Goal: Entertainment & Leisure: Consume media (video, audio)

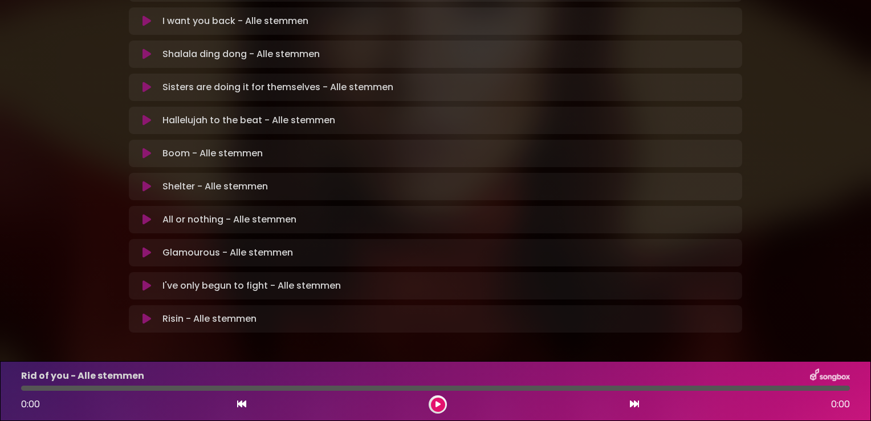
scroll to position [335, 0]
click at [148, 179] on icon at bounding box center [146, 184] width 9 height 11
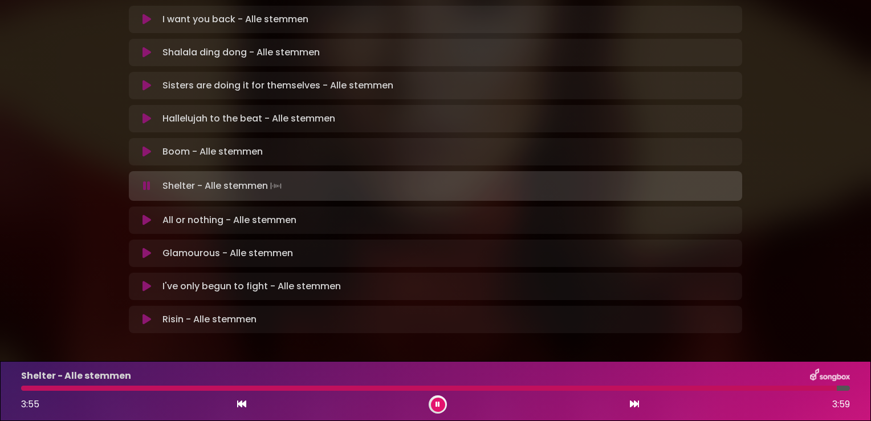
click at [241, 405] on icon at bounding box center [241, 403] width 9 height 9
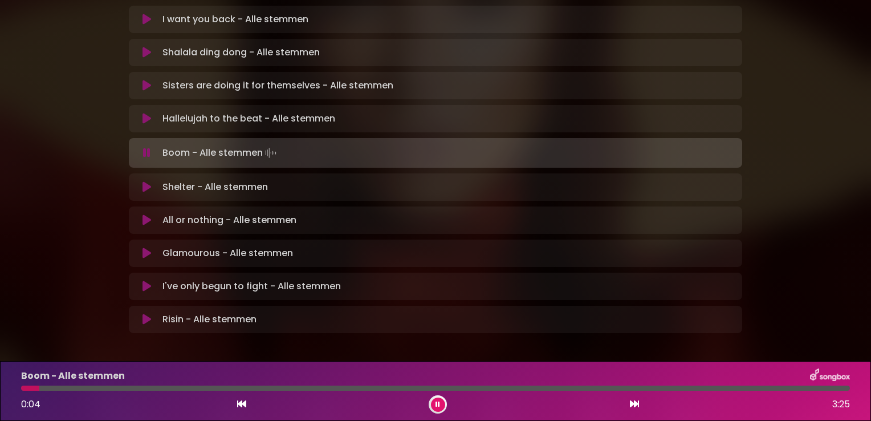
click at [635, 407] on icon at bounding box center [634, 403] width 9 height 9
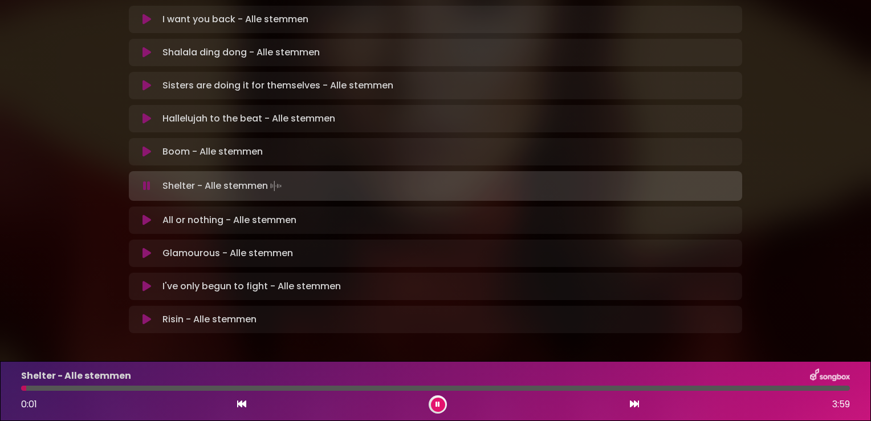
click at [437, 402] on icon at bounding box center [437, 404] width 5 height 7
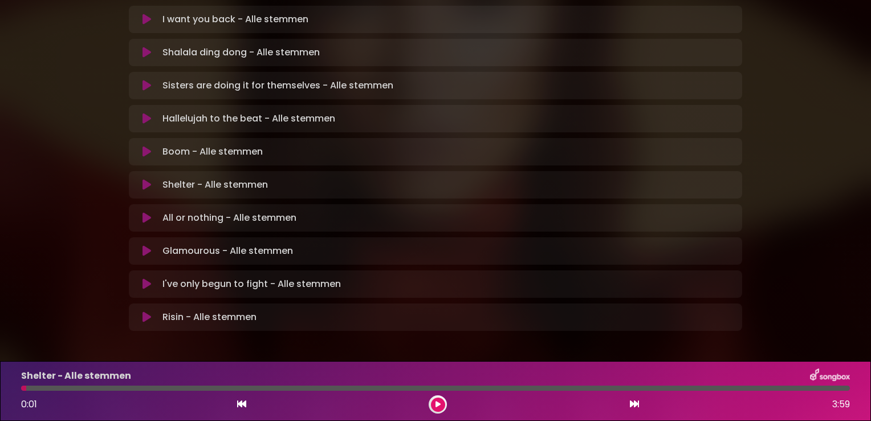
click at [438, 407] on button at bounding box center [438, 404] width 14 height 14
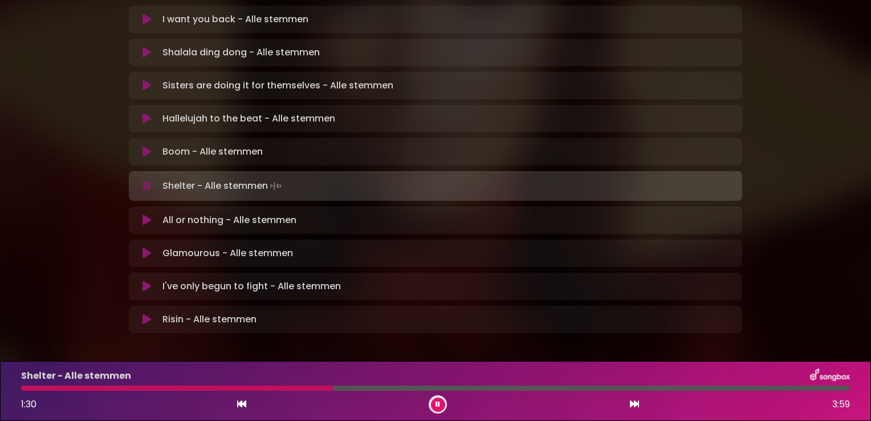
click at [249, 389] on div at bounding box center [177, 387] width 312 height 5
click at [440, 392] on div "Shelter - Alle stemmen 2:15 3:59" at bounding box center [435, 390] width 842 height 45
click at [440, 390] on div at bounding box center [435, 387] width 829 height 5
click at [440, 390] on div at bounding box center [258, 387] width 475 height 5
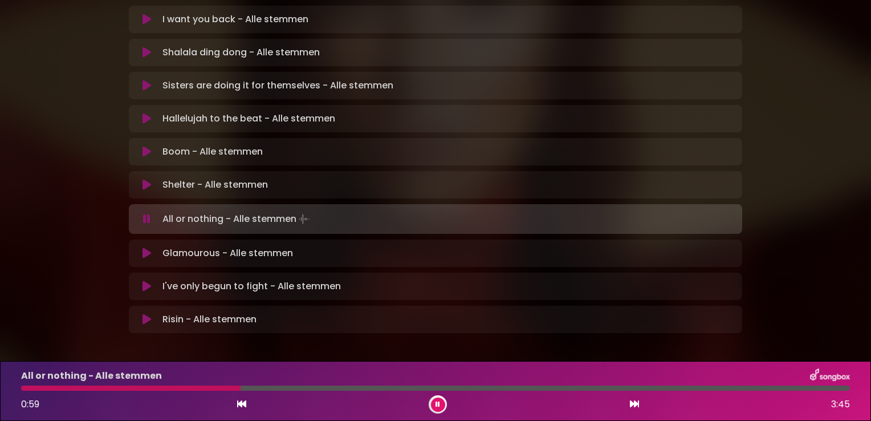
click at [143, 384] on div "All or nothing - Alle stemmen 0:59 3:45" at bounding box center [435, 390] width 842 height 45
click at [145, 387] on div at bounding box center [435, 387] width 829 height 5
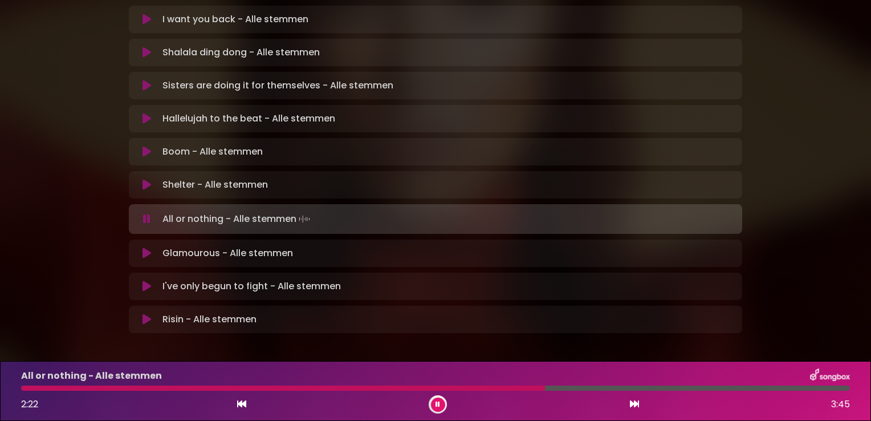
click at [468, 389] on div at bounding box center [283, 387] width 524 height 5
click at [460, 386] on div at bounding box center [247, 387] width 452 height 5
click at [469, 383] on div "All or nothing - Alle stemmen" at bounding box center [435, 375] width 842 height 15
click at [469, 384] on div "All or nothing - Alle stemmen 2:19 3:45" at bounding box center [435, 390] width 842 height 45
click at [470, 389] on div at bounding box center [278, 387] width 515 height 5
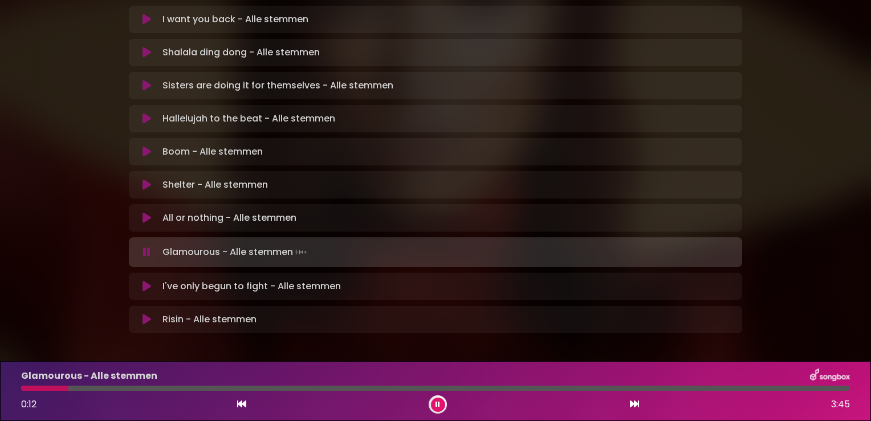
click at [68, 386] on div at bounding box center [44, 387] width 47 height 5
click at [440, 405] on button at bounding box center [438, 404] width 14 height 14
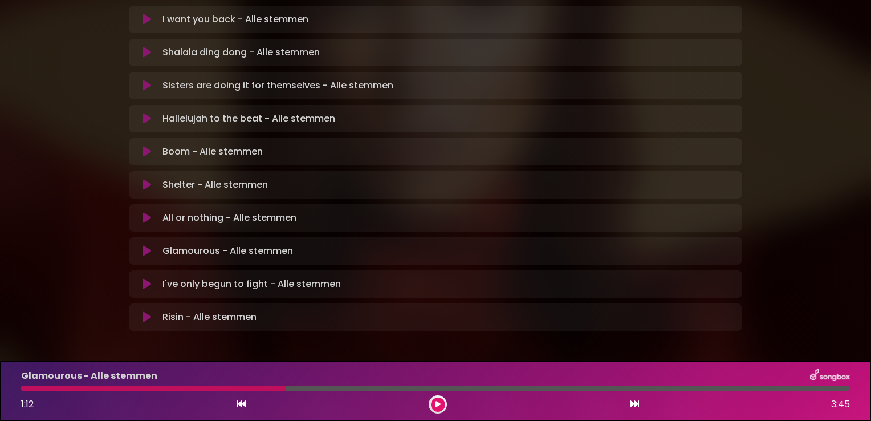
click at [223, 386] on div at bounding box center [153, 387] width 264 height 5
click at [222, 386] on div at bounding box center [153, 387] width 264 height 5
click at [223, 386] on div at bounding box center [153, 387] width 264 height 5
drag, startPoint x: 223, startPoint y: 386, endPoint x: 323, endPoint y: 411, distance: 102.3
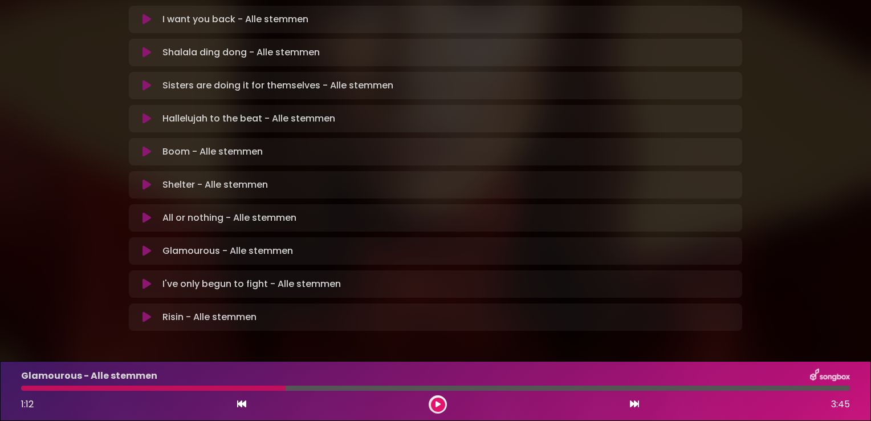
click at [226, 386] on div at bounding box center [153, 387] width 264 height 5
click at [433, 406] on button at bounding box center [438, 404] width 14 height 14
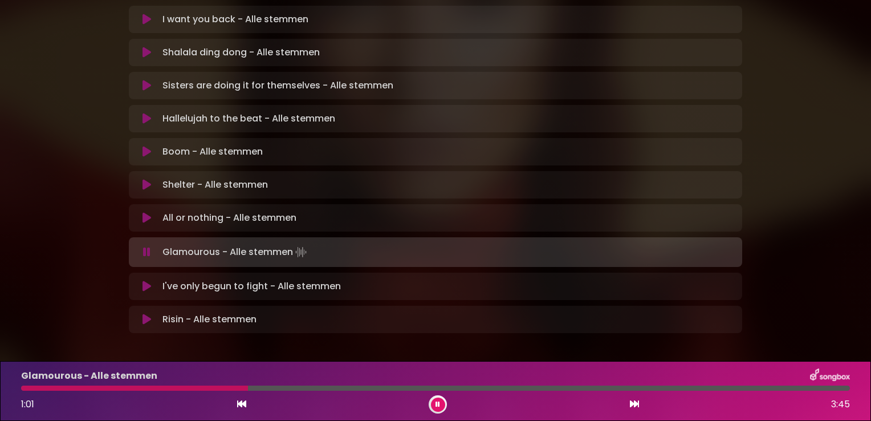
click at [248, 388] on div at bounding box center [435, 387] width 829 height 5
click at [248, 387] on div at bounding box center [435, 387] width 829 height 5
click at [264, 389] on div at bounding box center [169, 387] width 297 height 5
click at [264, 389] on div at bounding box center [153, 387] width 264 height 5
click at [264, 389] on div at bounding box center [170, 387] width 298 height 5
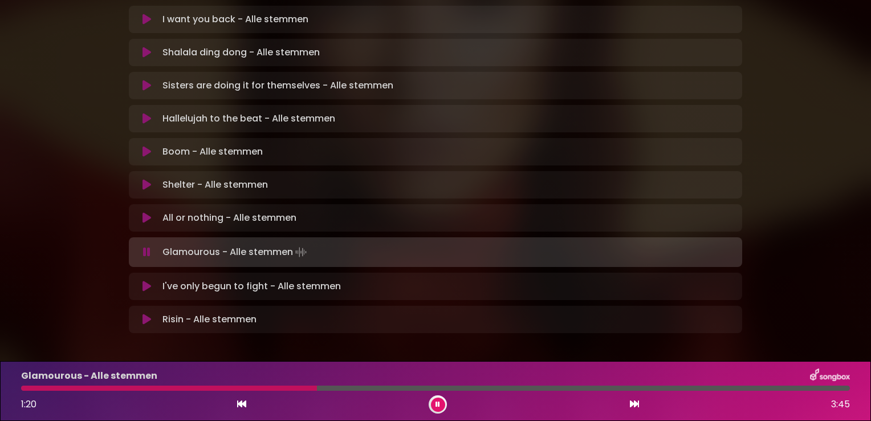
click at [264, 389] on div at bounding box center [169, 387] width 296 height 5
click at [166, 388] on div at bounding box center [213, 387] width 385 height 5
click at [84, 386] on div at bounding box center [435, 387] width 829 height 5
drag, startPoint x: 84, startPoint y: 386, endPoint x: 100, endPoint y: 419, distance: 35.9
click at [100, 419] on div "Glamourous - Alle stemmen 0:29 3:45" at bounding box center [435, 391] width 871 height 60
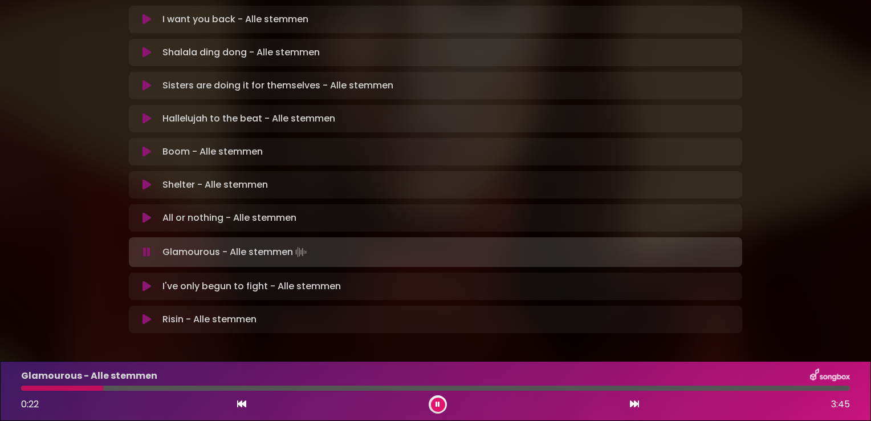
drag, startPoint x: 100, startPoint y: 419, endPoint x: 68, endPoint y: 384, distance: 47.2
click at [68, 383] on div "Glamourous - Alle stemmen" at bounding box center [435, 375] width 842 height 15
click at [77, 386] on div at bounding box center [435, 387] width 829 height 5
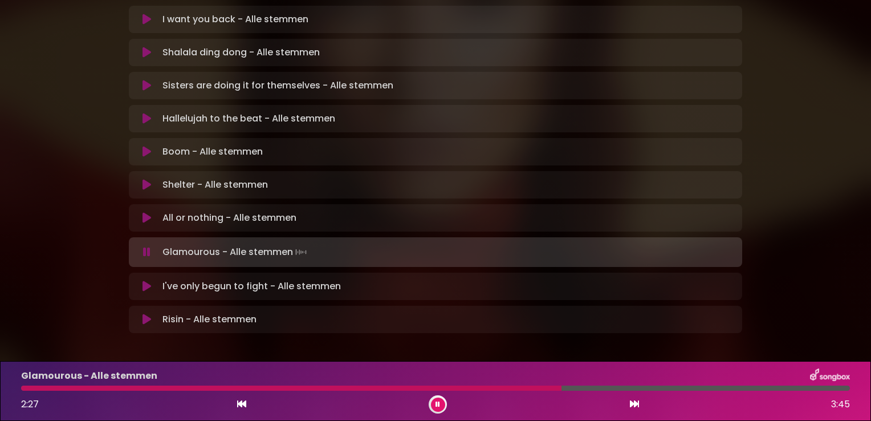
click at [460, 389] on div at bounding box center [291, 387] width 540 height 5
click at [459, 386] on div at bounding box center [435, 387] width 829 height 5
click at [459, 387] on div at bounding box center [286, 387] width 531 height 5
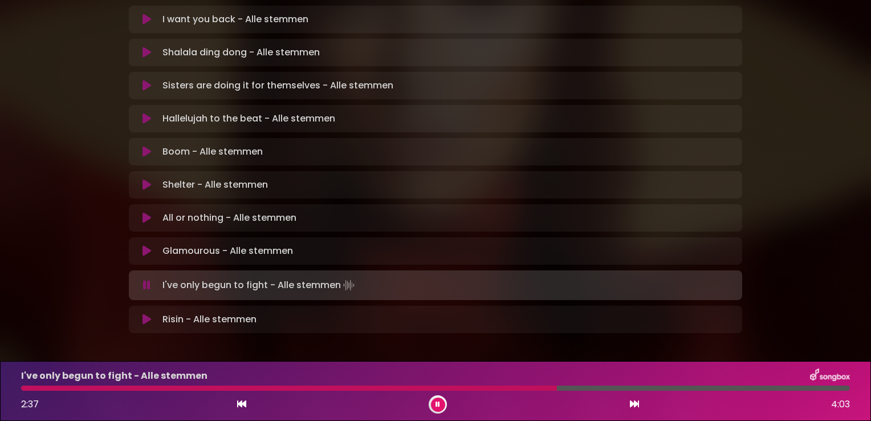
click at [500, 387] on div at bounding box center [435, 387] width 829 height 5
click at [501, 387] on div at bounding box center [261, 387] width 480 height 5
click at [501, 386] on div at bounding box center [435, 387] width 829 height 5
click at [501, 386] on div at bounding box center [282, 387] width 523 height 5
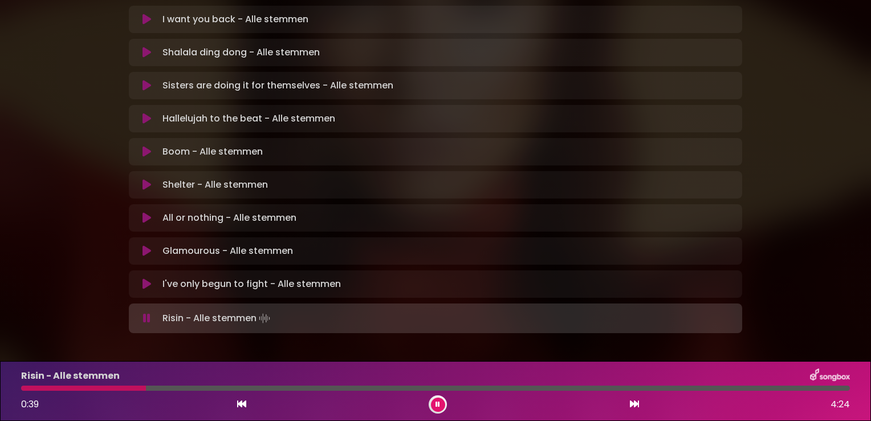
click at [42, 386] on div at bounding box center [83, 387] width 125 height 5
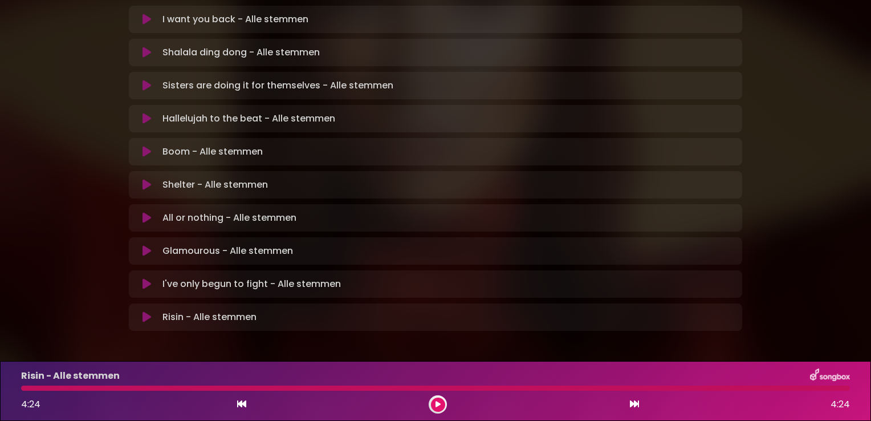
click at [144, 245] on icon at bounding box center [146, 250] width 9 height 11
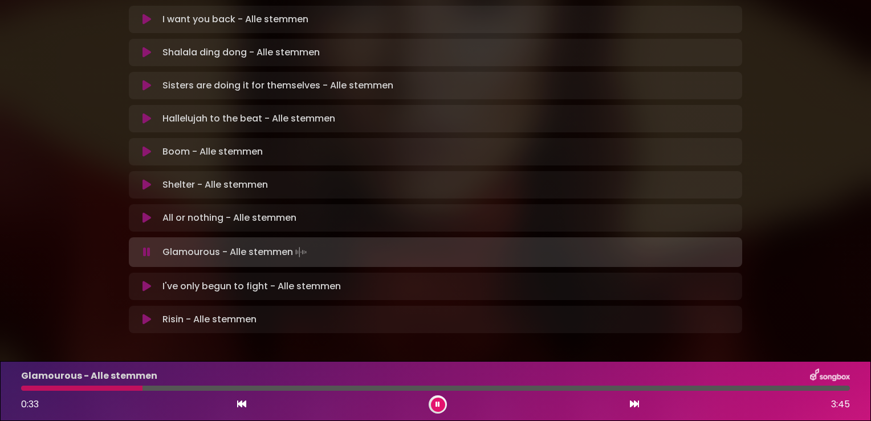
click at [62, 387] on div at bounding box center [81, 387] width 121 height 5
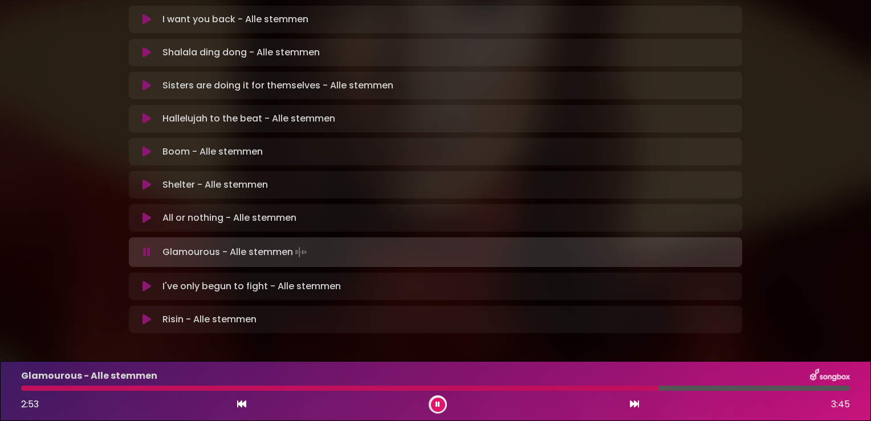
click at [628, 388] on div at bounding box center [339, 387] width 637 height 5
click at [628, 387] on div at bounding box center [435, 387] width 829 height 5
click at [628, 387] on div at bounding box center [337, 387] width 633 height 5
click at [628, 386] on div at bounding box center [435, 387] width 829 height 5
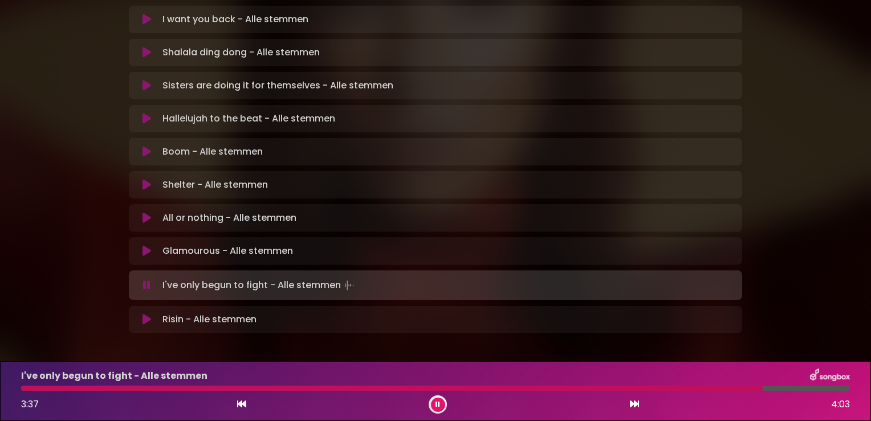
click at [661, 387] on div "I've only begun to fight - Alle stemmen 3:37 4:03" at bounding box center [435, 390] width 842 height 45
click at [660, 387] on div at bounding box center [435, 387] width 829 height 5
